Goal: Information Seeking & Learning: Learn about a topic

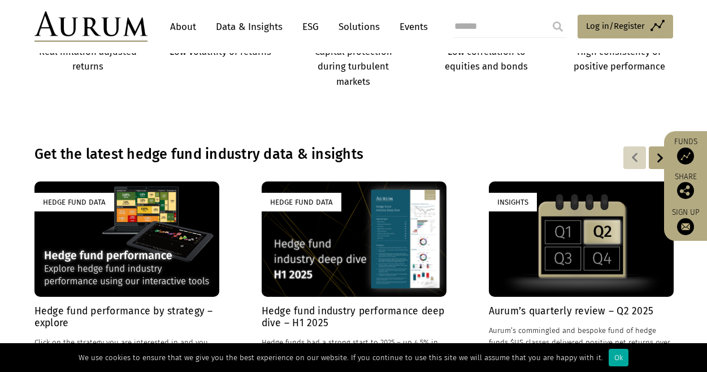
scroll to position [791, 0]
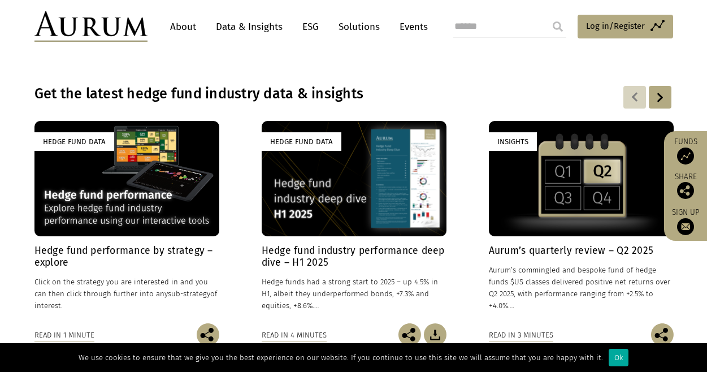
click at [154, 193] on div "Hedge Fund Data" at bounding box center [126, 178] width 185 height 115
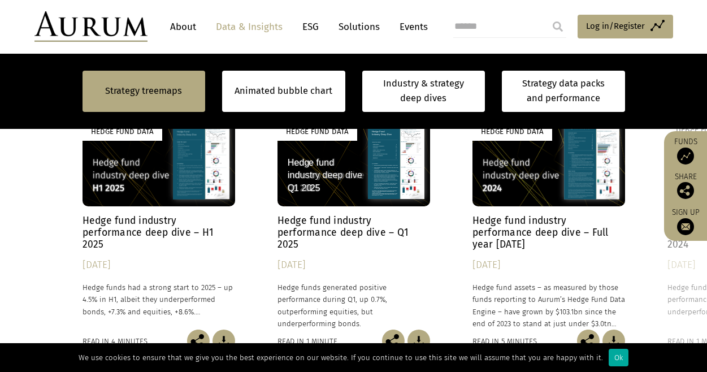
scroll to position [961, 0]
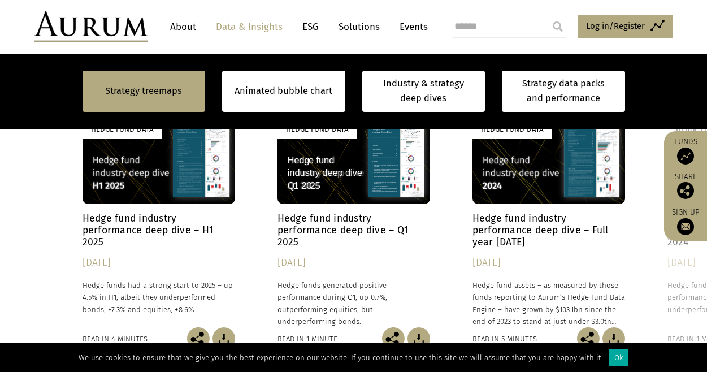
click at [131, 222] on h4 "Hedge fund industry performance deep dive – H1 2025" at bounding box center [159, 230] width 153 height 36
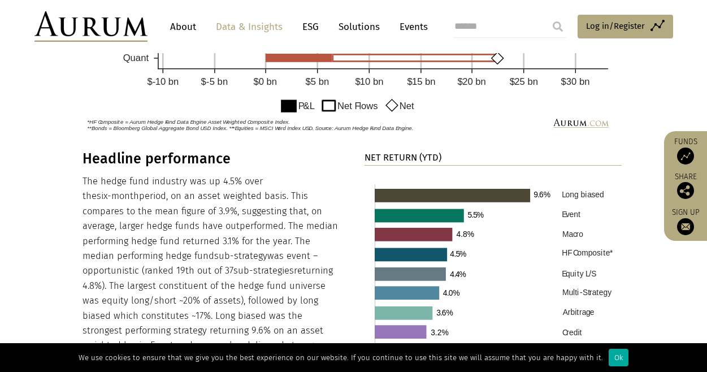
scroll to position [1037, 0]
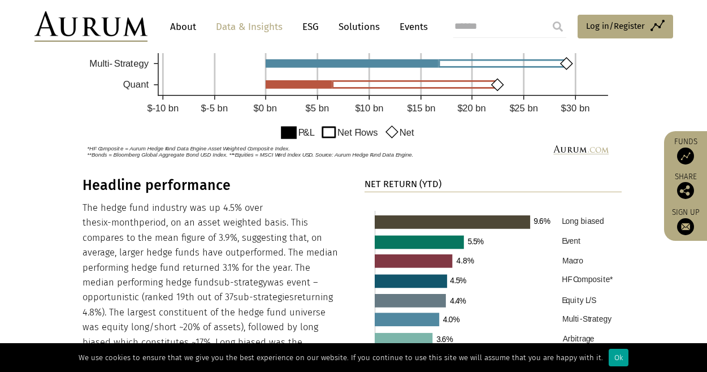
click at [610, 357] on div "Ok" at bounding box center [619, 358] width 20 height 18
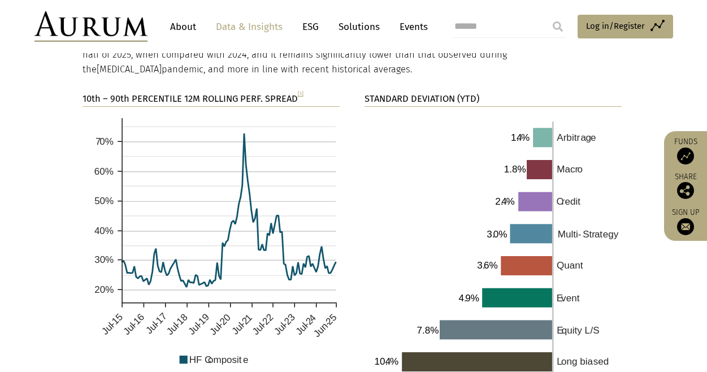
scroll to position [2054, 0]
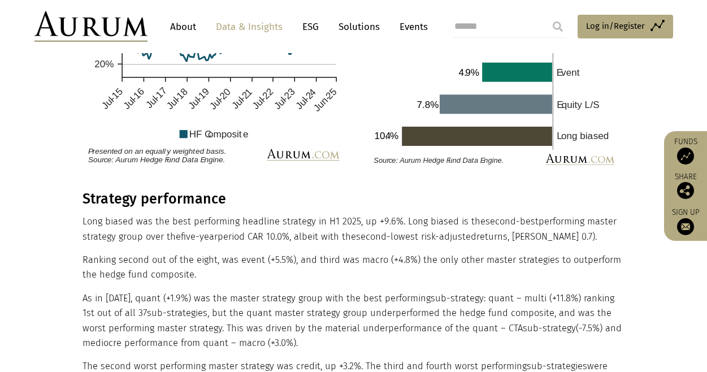
drag, startPoint x: 342, startPoint y: 214, endPoint x: 375, endPoint y: 248, distance: 47.2
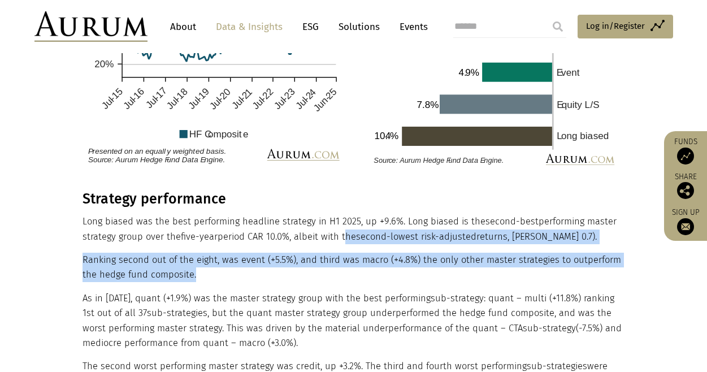
click at [375, 253] on p "Ranking second out of the eight, was event (+5.5%), and third was macro (+4.8%)…" at bounding box center [353, 268] width 540 height 30
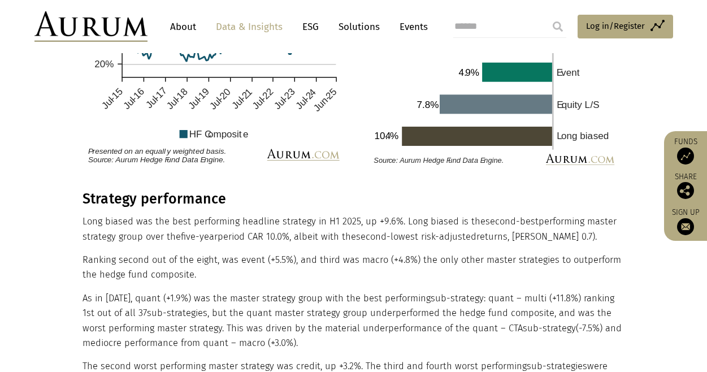
click at [375, 253] on p "Ranking second out of the eight, was event (+5.5%), and third was macro (+4.8%)…" at bounding box center [353, 268] width 540 height 30
click at [412, 291] on p "As in 2024, quant (+1.9%) was the master strategy group with the best performin…" at bounding box center [353, 321] width 540 height 60
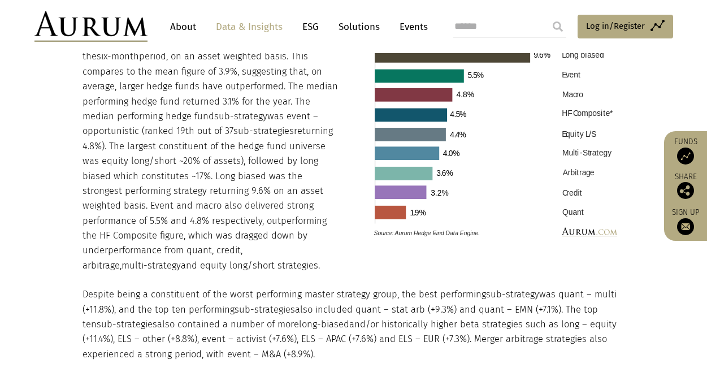
scroll to position [1093, 0]
